Goal: Information Seeking & Learning: Understand process/instructions

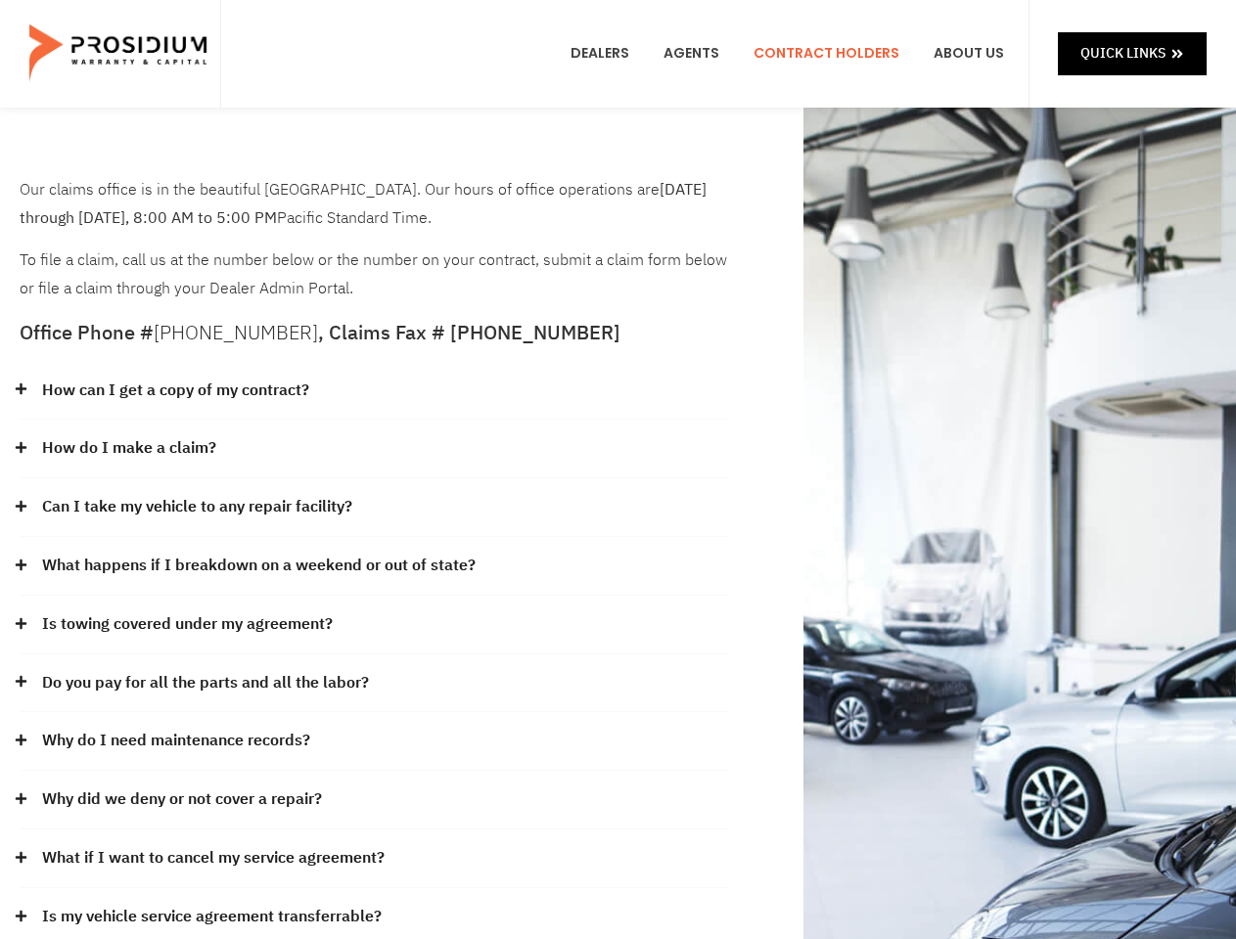
click at [617, 470] on div "How do I make a claim?" at bounding box center [375, 449] width 710 height 59
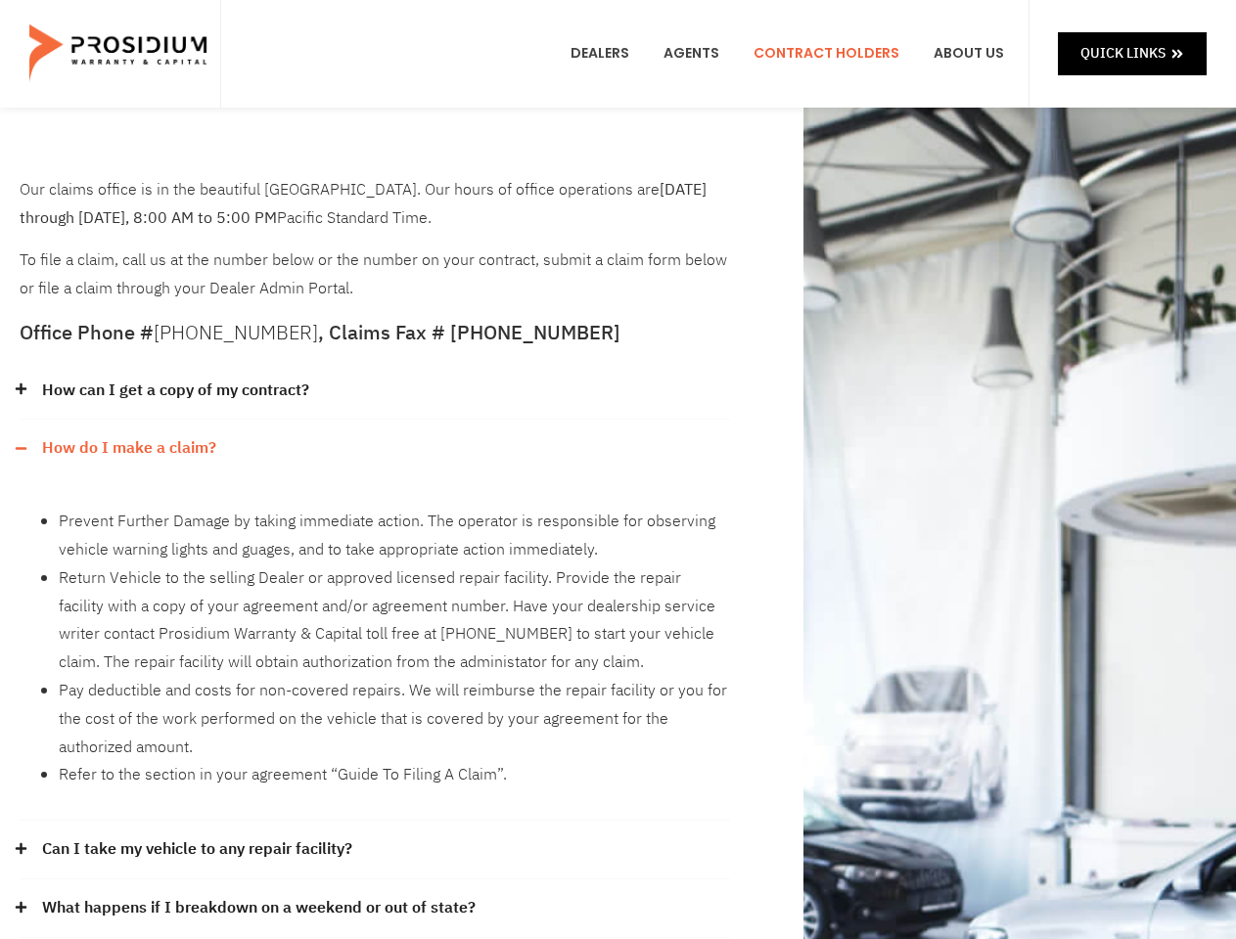
click at [375, 391] on div "How can I get a copy of my contract?" at bounding box center [375, 391] width 710 height 59
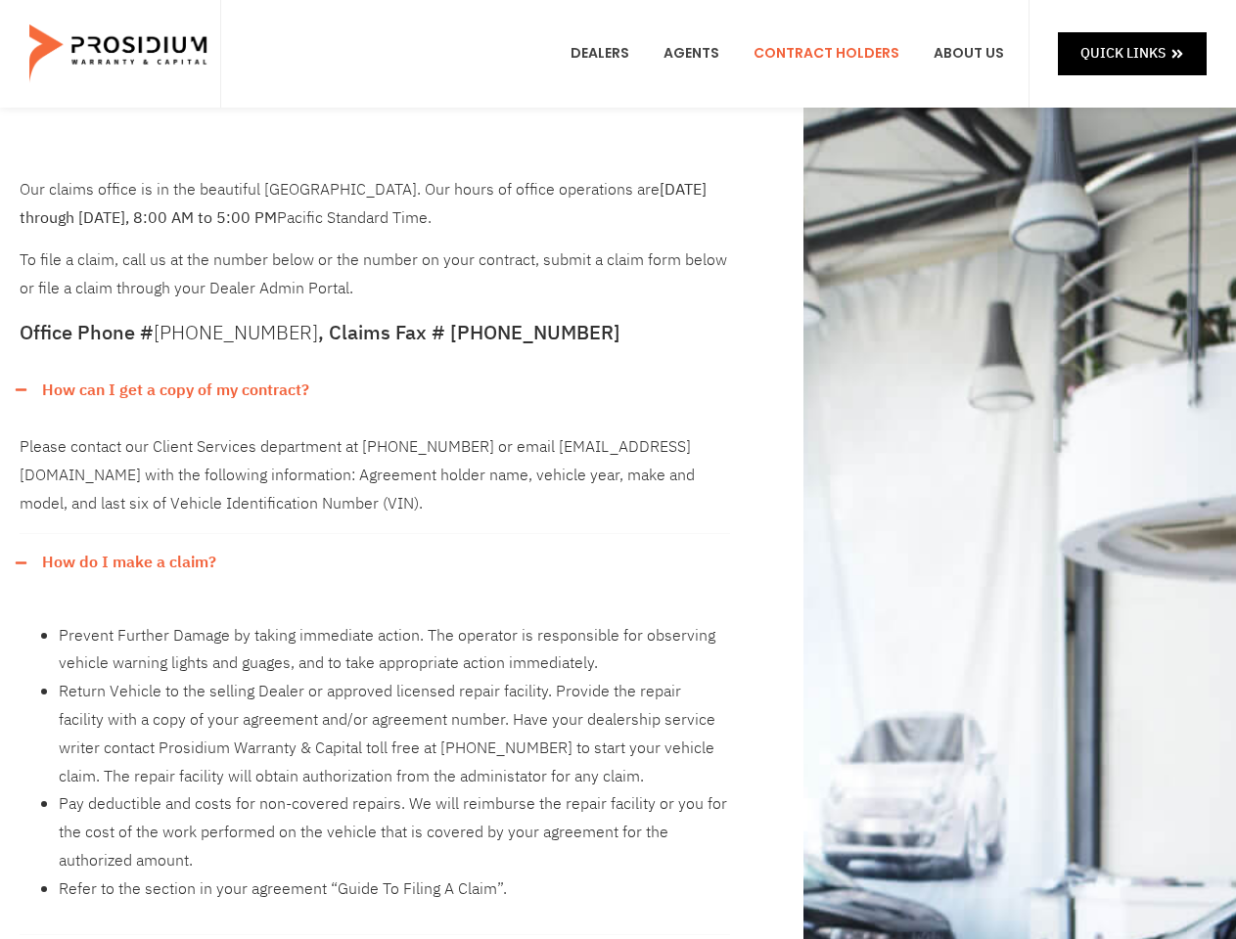
click at [174, 390] on link "How can I get a copy of my contract?" at bounding box center [175, 391] width 267 height 28
click at [375, 449] on div "Please contact our Client Services department at [PHONE_NUMBER] or email [EMAIL…" at bounding box center [375, 477] width 710 height 114
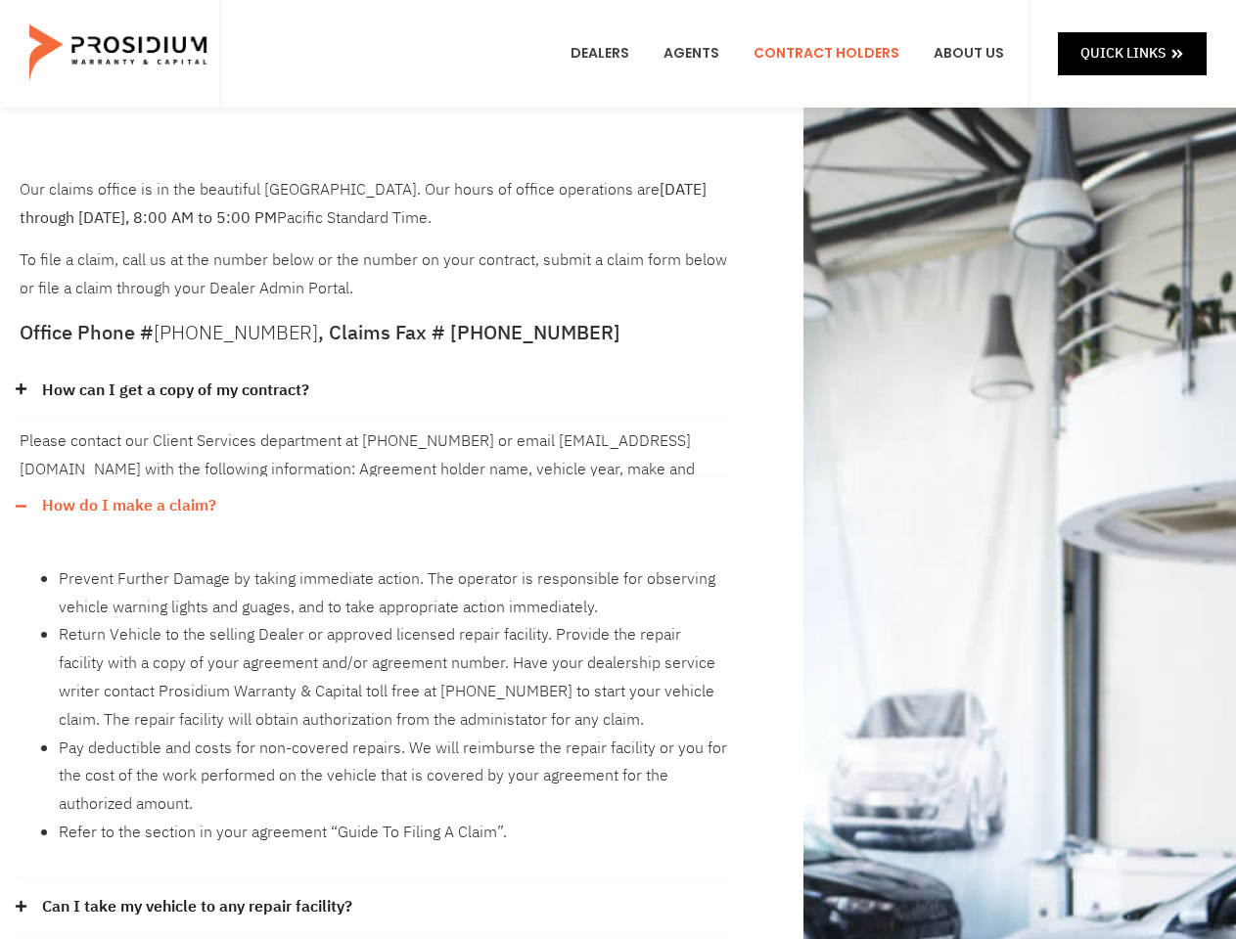
click at [128, 448] on div "Please contact our Client Services department at [PHONE_NUMBER] or email [EMAIL…" at bounding box center [375, 449] width 710 height 58
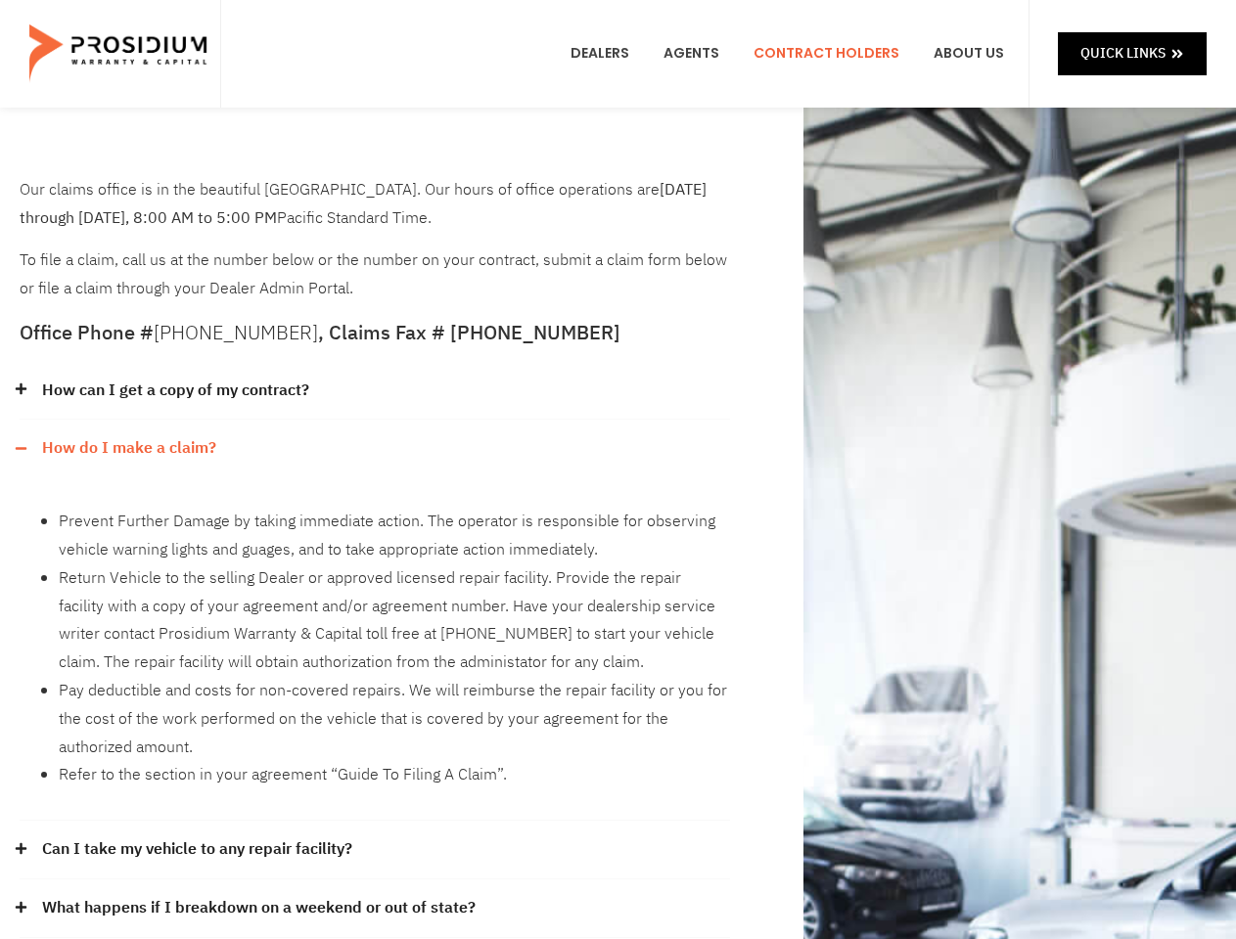
click at [375, 508] on li "Prevent Further Damage by taking immediate action. The operator is responsible …" at bounding box center [394, 536] width 671 height 57
click at [198, 507] on div "Prevent Further Damage by taking immediate action. The operator is responsible …" at bounding box center [375, 648] width 710 height 343
click at [375, 566] on li "Return Vehicle to the selling Dealer or approved licensed repair facility. Prov…" at bounding box center [394, 620] width 671 height 112
click at [256, 565] on li "Return Vehicle to the selling Dealer or approved licensed repair facility. Prov…" at bounding box center [394, 620] width 671 height 112
click at [375, 625] on li "Return Vehicle to the selling Dealer or approved licensed repair facility. Prov…" at bounding box center [394, 620] width 671 height 112
